Goal: Task Accomplishment & Management: Manage account settings

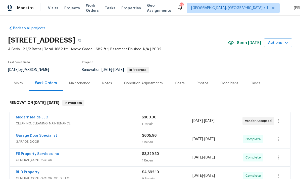
click at [38, 119] on link "Modern Maids LLC" at bounding box center [32, 118] width 32 height 4
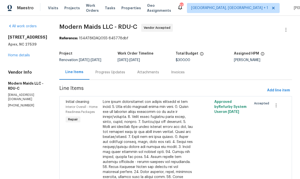
click at [116, 73] on div "Progress Updates" at bounding box center [110, 72] width 30 height 5
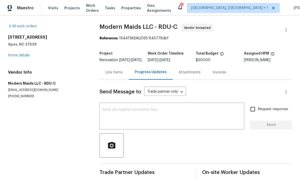
click at [22, 56] on link "Home details" at bounding box center [19, 56] width 22 height 4
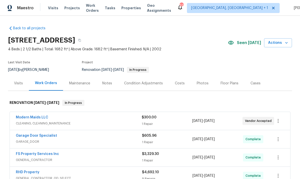
click at [104, 86] on div "Notes" at bounding box center [107, 83] width 22 height 15
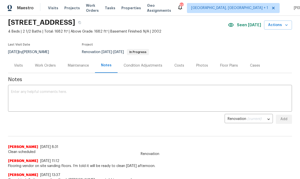
scroll to position [18, 0]
click at [54, 67] on div "Work Orders" at bounding box center [45, 65] width 21 height 5
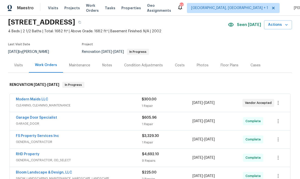
click at [48, 137] on link "FS Property Services Inc" at bounding box center [37, 137] width 43 height 4
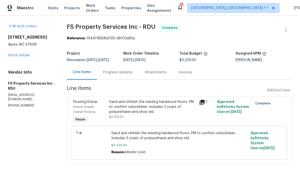
click at [24, 55] on link "Home details" at bounding box center [19, 56] width 22 height 4
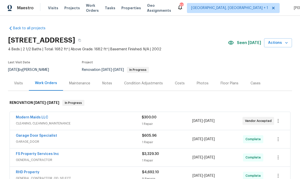
click at [36, 118] on link "Modern Maids LLC" at bounding box center [32, 118] width 32 height 4
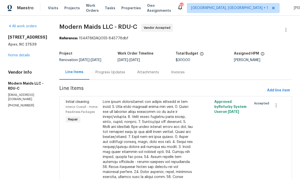
click at [111, 72] on div "Progress Updates" at bounding box center [110, 72] width 30 height 5
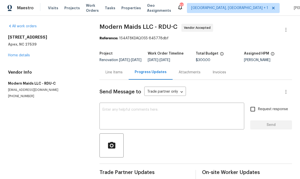
click at [23, 55] on link "Home details" at bounding box center [19, 56] width 22 height 4
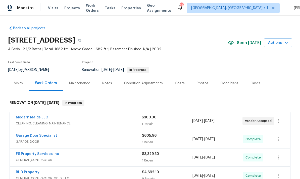
click at [178, 84] on div "Costs" at bounding box center [180, 83] width 10 height 5
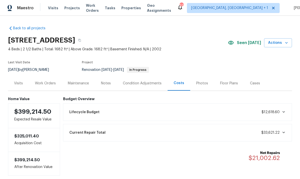
click at [47, 83] on div "Work Orders" at bounding box center [45, 83] width 21 height 5
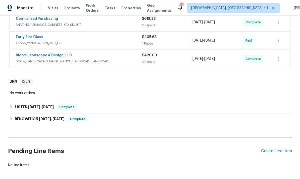
scroll to position [208, 0]
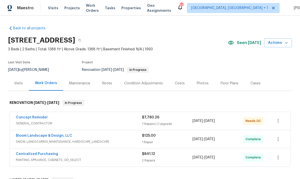
click at [38, 123] on span "GENERAL_CONTRACTOR" at bounding box center [79, 123] width 126 height 5
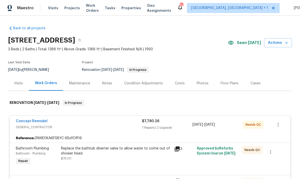
click at [42, 123] on link "Concept Remodel" at bounding box center [32, 122] width 32 height 4
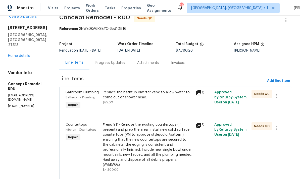
scroll to position [11, 0]
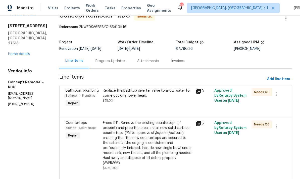
click at [150, 92] on div "Replace the bathtub diverter valve to allow water to come out of shower head." at bounding box center [148, 93] width 90 height 10
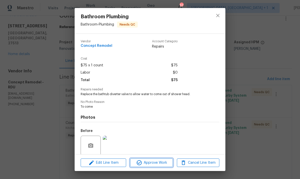
click at [148, 164] on span "Approve Work" at bounding box center [151, 163] width 39 height 6
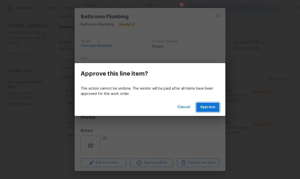
click at [206, 105] on span "Approve" at bounding box center [207, 107] width 15 height 6
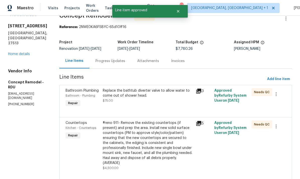
scroll to position [0, 0]
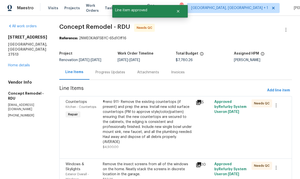
click at [196, 100] on icon at bounding box center [199, 103] width 6 height 6
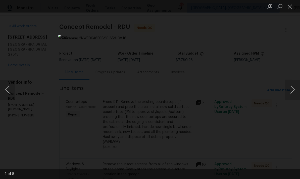
click at [294, 57] on div "Lightbox" at bounding box center [150, 89] width 300 height 179
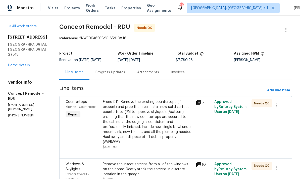
click at [144, 126] on div "#reno 911- Remove the existing countertops (if present) and prep the area. Inst…" at bounding box center [148, 122] width 90 height 45
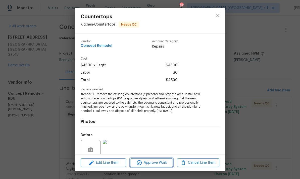
click at [157, 167] on button "Approve Work" at bounding box center [151, 163] width 42 height 9
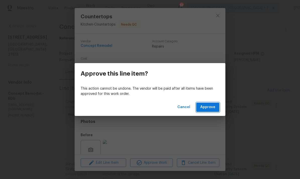
click at [214, 110] on span "Approve" at bounding box center [207, 107] width 15 height 6
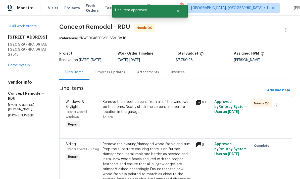
click at [143, 105] on div "Remove the insect screens from all of the windows on the home. Neatly stack the…" at bounding box center [148, 107] width 90 height 15
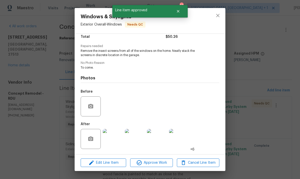
scroll to position [44, 0]
click at [158, 143] on img at bounding box center [157, 139] width 20 height 20
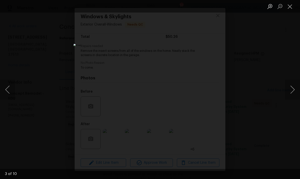
click at [280, 51] on div "Lightbox" at bounding box center [150, 89] width 300 height 179
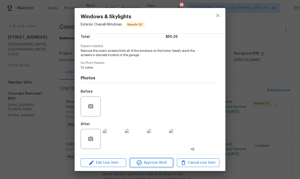
click at [166, 161] on span "Approve Work" at bounding box center [151, 163] width 39 height 6
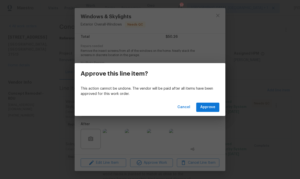
click at [212, 107] on span "Approve" at bounding box center [207, 107] width 15 height 6
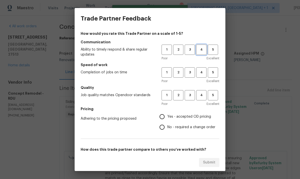
click at [201, 52] on span "4" at bounding box center [201, 50] width 9 height 6
click at [190, 74] on span "3" at bounding box center [189, 73] width 9 height 6
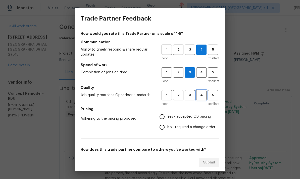
click at [201, 100] on button "4" at bounding box center [201, 95] width 10 height 10
click at [167, 118] on input "Yes - accepted OD pricing" at bounding box center [162, 117] width 11 height 11
radio input "true"
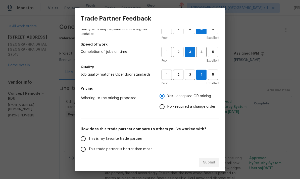
scroll to position [37, 0]
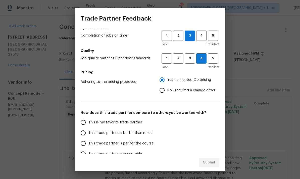
click at [86, 135] on input "This trade partner is better than most" at bounding box center [83, 133] width 11 height 11
click at [214, 162] on span "Submit" at bounding box center [209, 163] width 12 height 6
radio input "true"
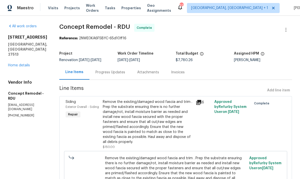
click at [23, 66] on link "Home details" at bounding box center [19, 66] width 22 height 4
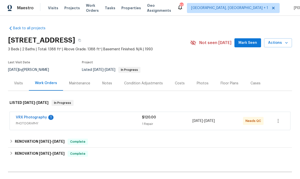
click at [107, 85] on div "Notes" at bounding box center [107, 83] width 10 height 5
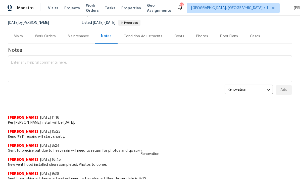
scroll to position [48, 0]
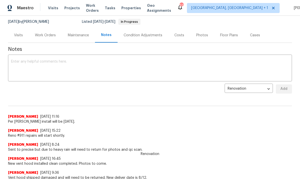
click at [34, 63] on textarea at bounding box center [150, 69] width 278 height 18
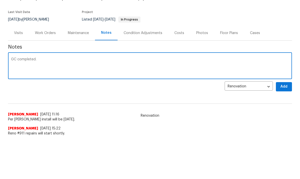
scroll to position [12, 0]
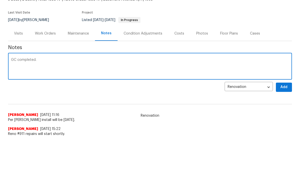
click at [44, 59] on textarea "GC completed." at bounding box center [150, 67] width 278 height 18
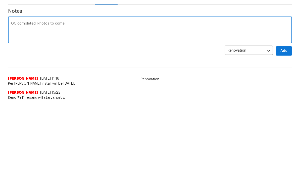
type textarea "GC completed. Photos to come."
click at [286, 85] on span "Add" at bounding box center [284, 88] width 8 height 6
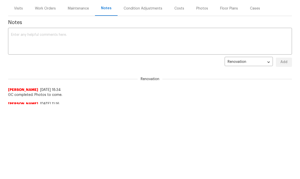
scroll to position [0, 0]
click at [44, 6] on div "Work Orders" at bounding box center [45, 8] width 21 height 5
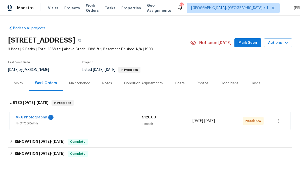
scroll to position [19, 0]
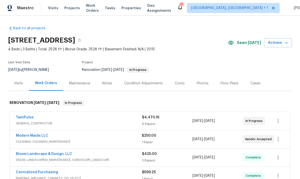
scroll to position [-8, 0]
